Goal: Find specific page/section: Find specific page/section

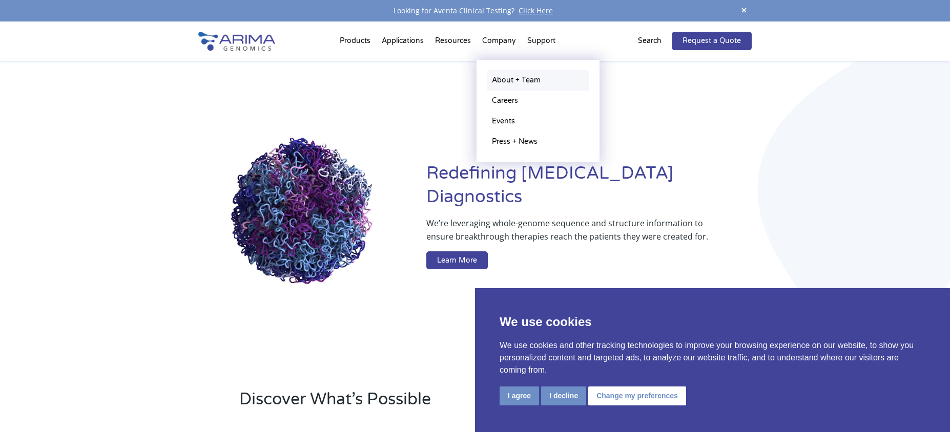
click at [514, 83] on link "About + Team" at bounding box center [538, 80] width 102 height 20
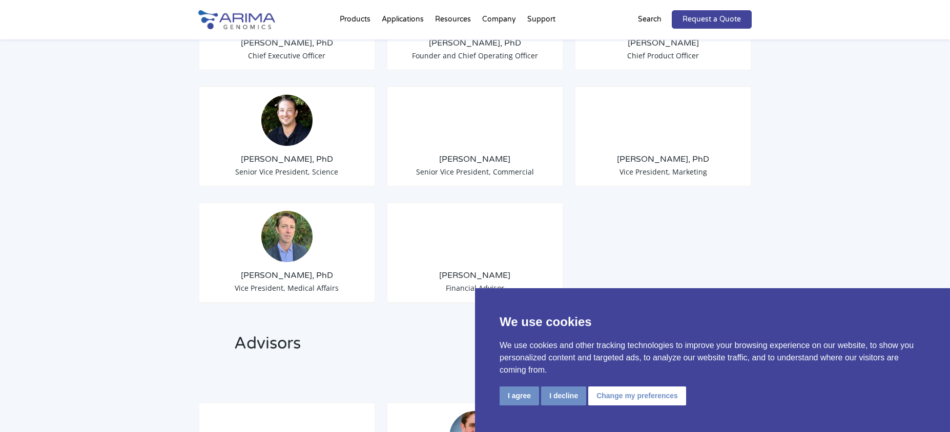
scroll to position [902, 0]
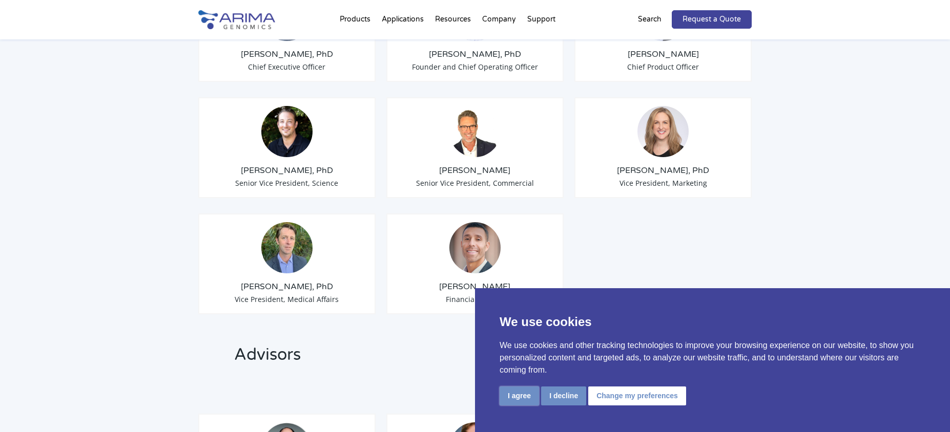
click at [508, 400] on button "I agree" at bounding box center [518, 396] width 39 height 19
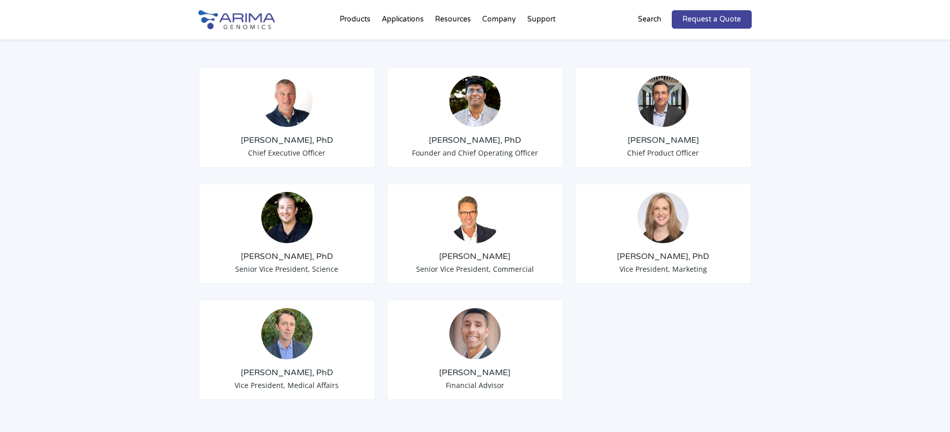
scroll to position [818, 0]
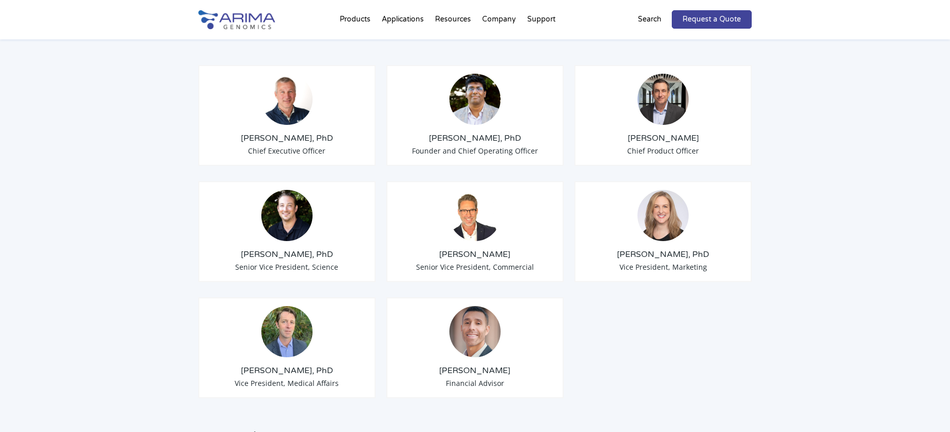
click at [667, 249] on h3 "[PERSON_NAME], PhD" at bounding box center [663, 254] width 160 height 11
click at [674, 262] on span "Vice President, Marketing" at bounding box center [663, 267] width 88 height 10
click at [675, 209] on img at bounding box center [662, 215] width 51 height 51
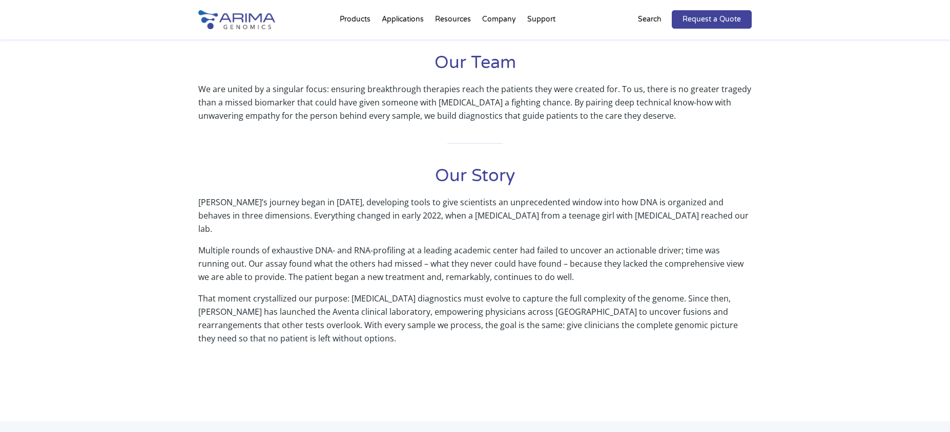
scroll to position [0, 0]
